Goal: Information Seeking & Learning: Learn about a topic

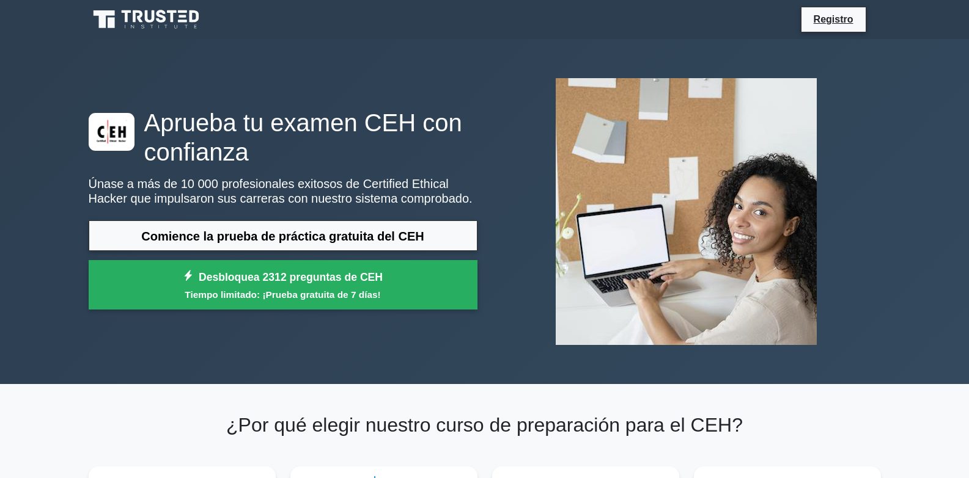
scroll to position [61, 0]
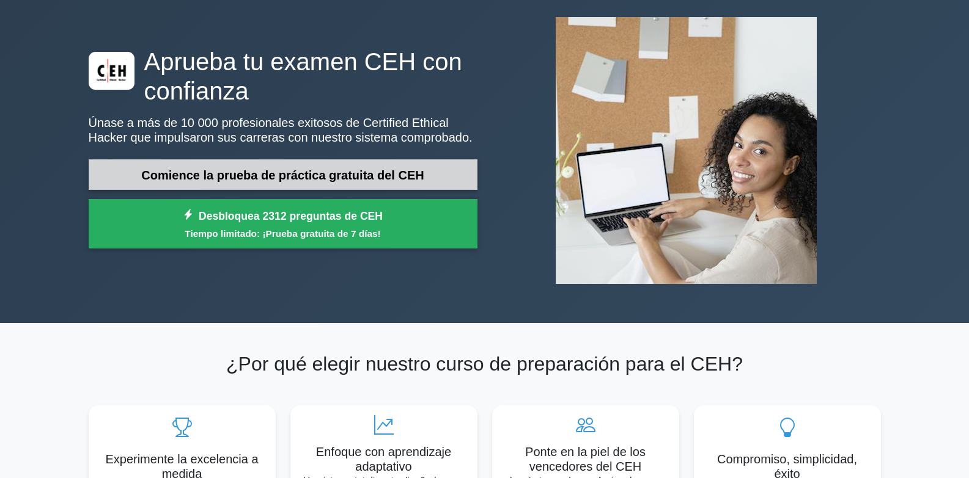
click at [226, 173] on font "Comience la prueba de práctica gratuita del CEH" at bounding box center [282, 175] width 282 height 13
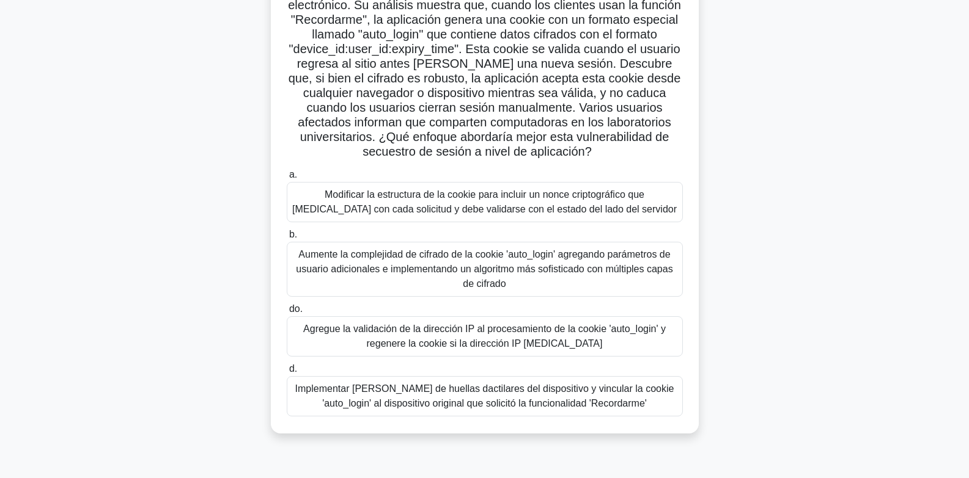
scroll to position [122, 0]
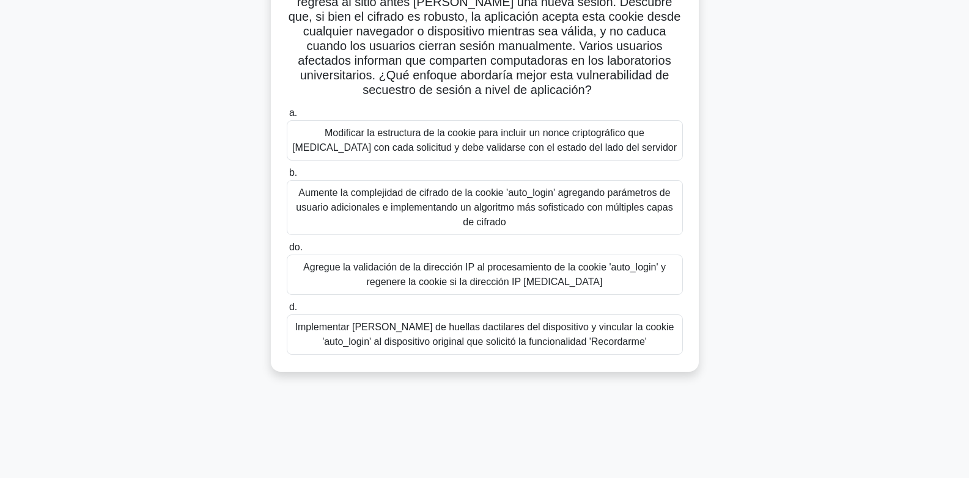
click at [343, 234] on div "Aumente la complejidad de cifrado de la cookie 'auto_login' agregando parámetro…" at bounding box center [485, 207] width 396 height 55
click at [287, 177] on input "b. Aumente la complejidad de cifrado de la cookie 'auto_login' agregando paráme…" at bounding box center [287, 173] width 0 height 8
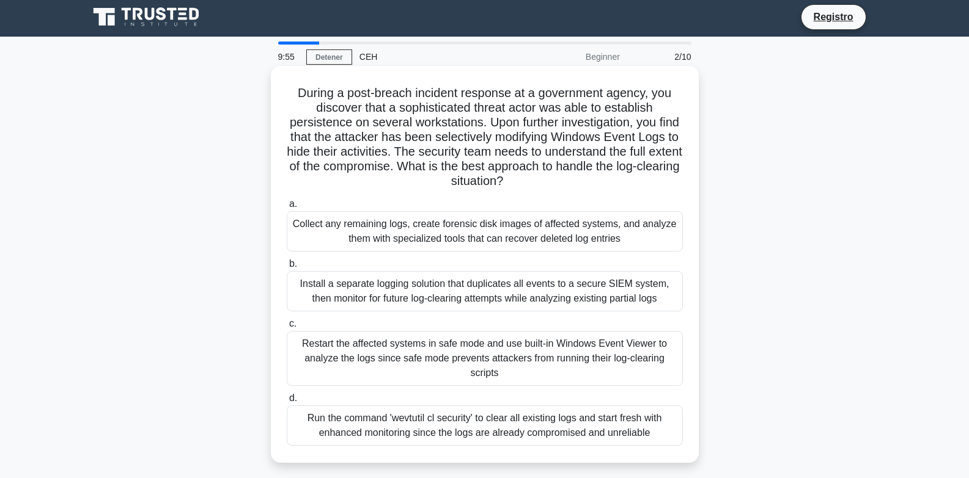
scroll to position [0, 0]
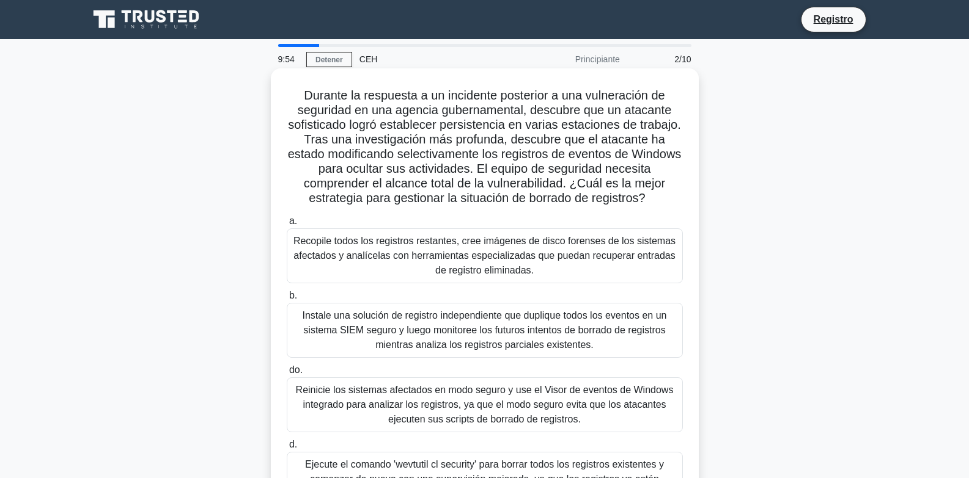
click at [338, 250] on font "Recopile todos los registros restantes, cree imágenes de disco forenses de los …" at bounding box center [484, 256] width 382 height 40
click at [287, 225] on input "a. Recopile todos los registros restantes, cree imágenes de disco forenses de l…" at bounding box center [287, 222] width 0 height 8
